Goal: Find specific page/section: Find specific page/section

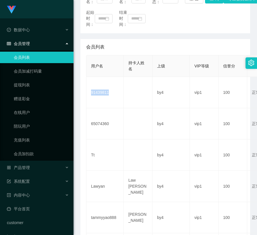
scroll to position [29, 0]
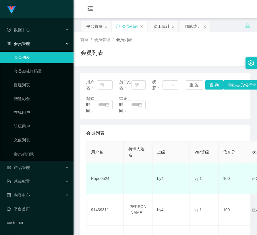
click at [102, 181] on td "Popo0524" at bounding box center [104, 178] width 37 height 31
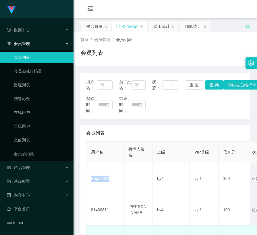
copy td "Popo0524"
